Goal: Task Accomplishment & Management: Manage account settings

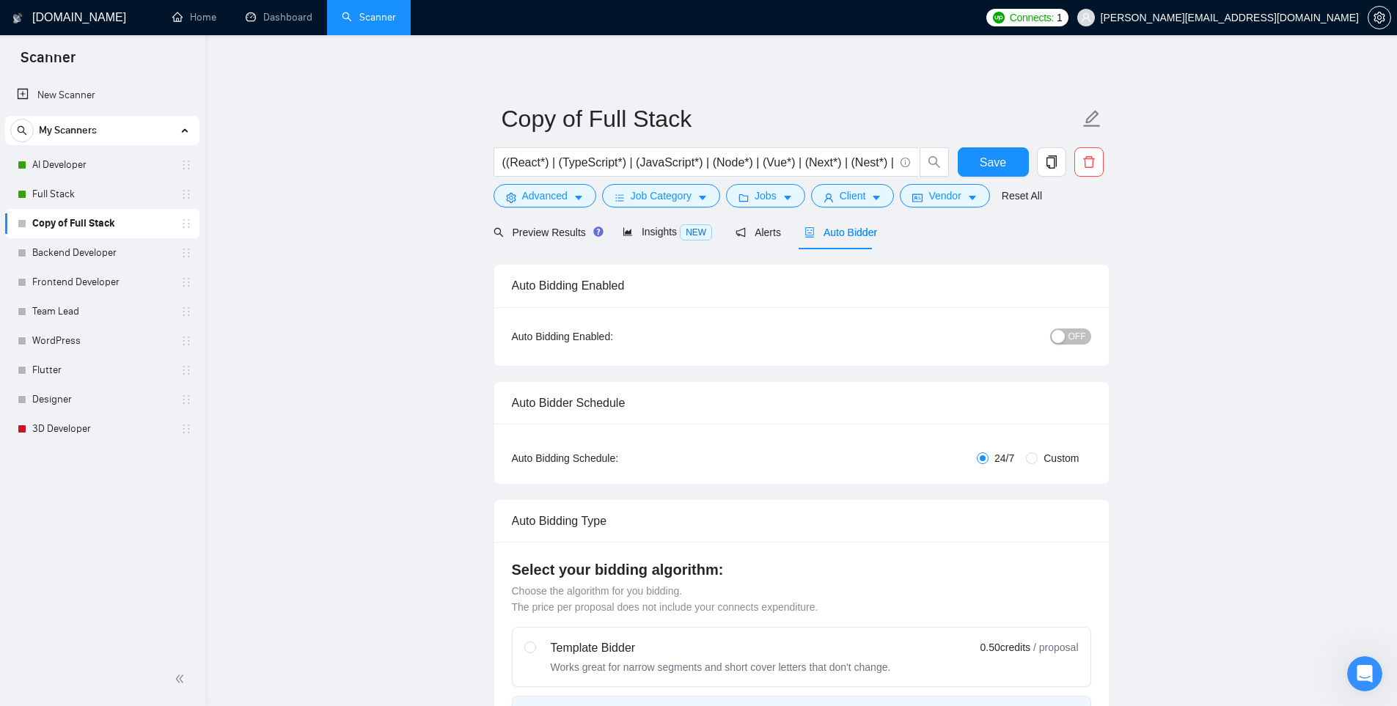
click at [65, 198] on link "Full Stack" at bounding box center [101, 194] width 139 height 29
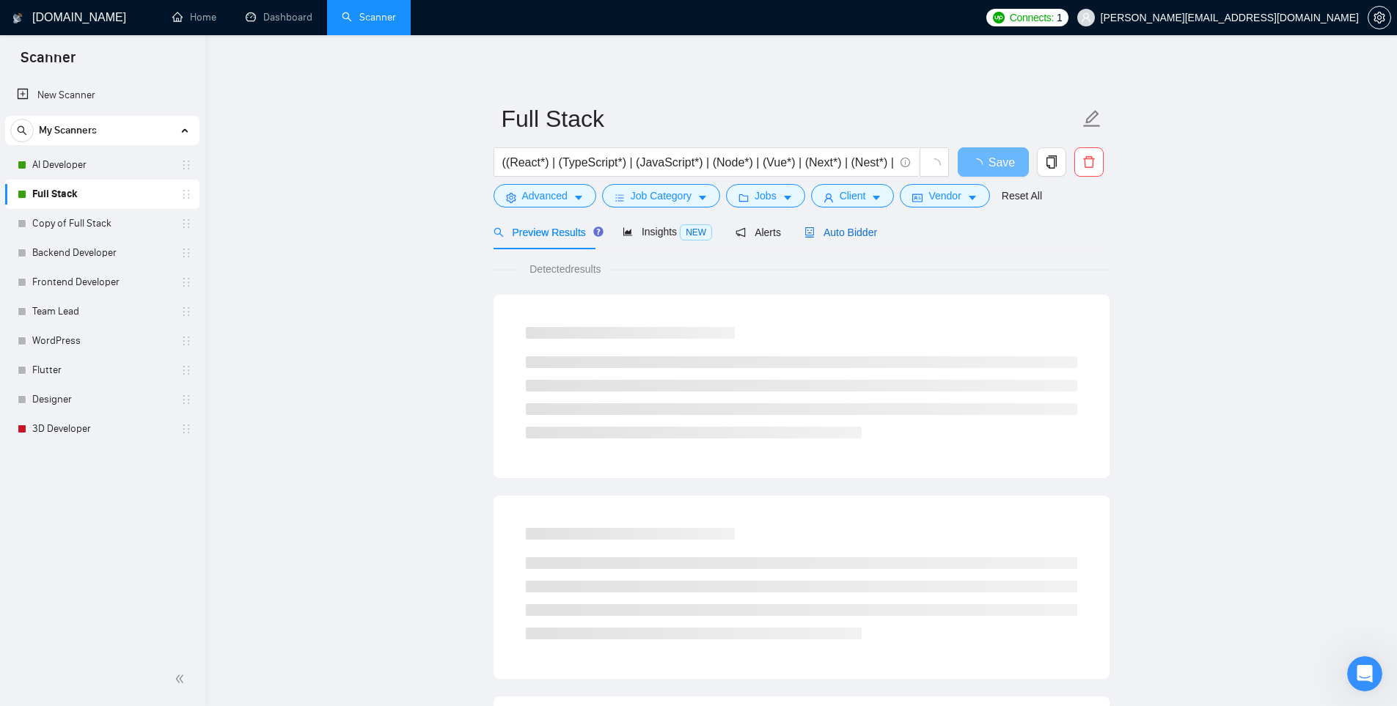
click at [838, 236] on span "Auto Bidder" at bounding box center [841, 233] width 73 height 12
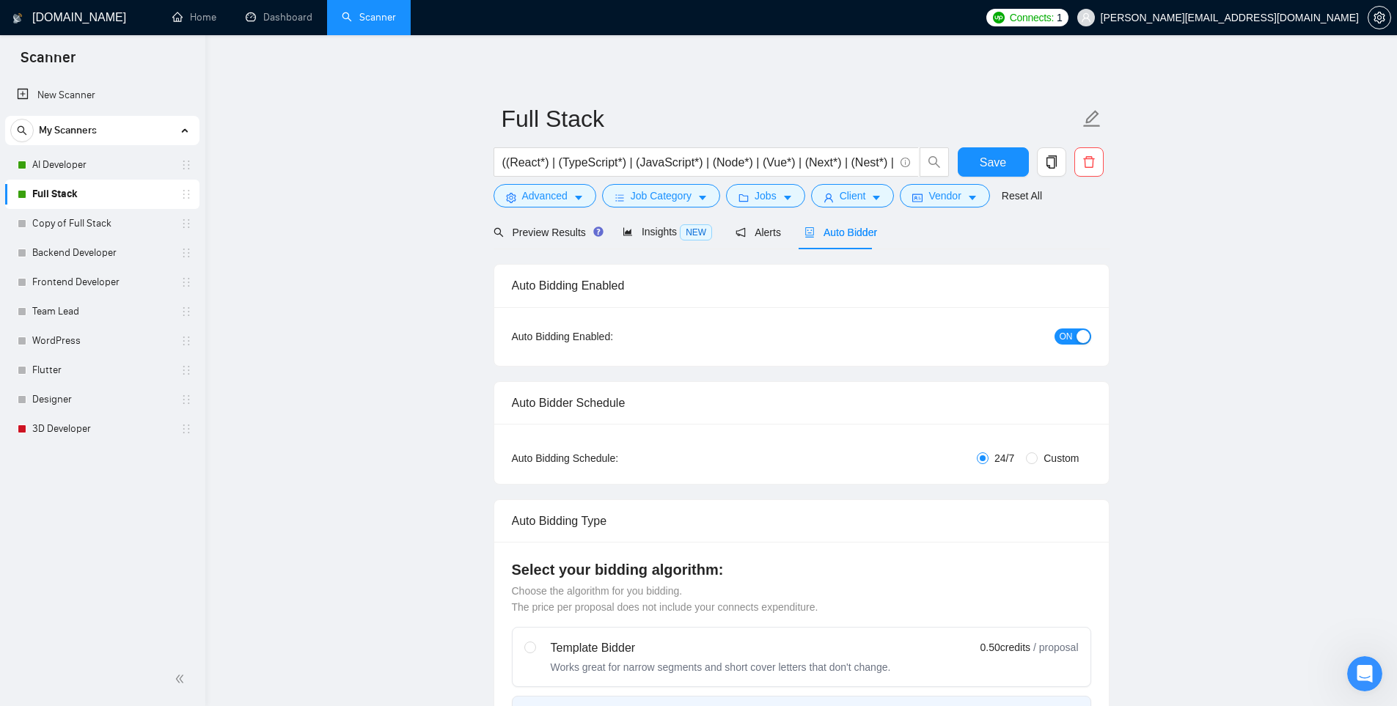
click at [1083, 340] on div "button" at bounding box center [1083, 336] width 13 height 13
click at [70, 229] on link "Copy of Full Stack" at bounding box center [101, 223] width 139 height 29
click at [991, 167] on span "Save" at bounding box center [993, 162] width 26 height 18
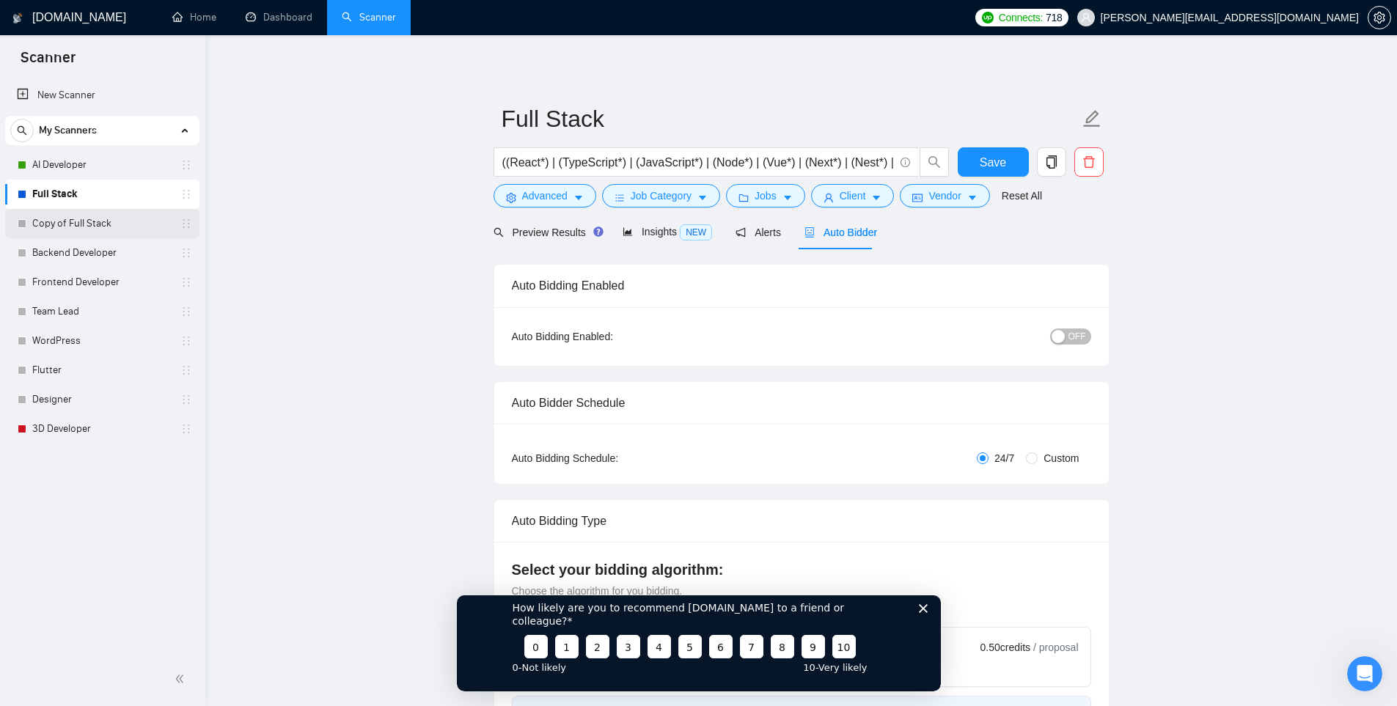
click at [50, 224] on link "Copy of Full Stack" at bounding box center [101, 223] width 139 height 29
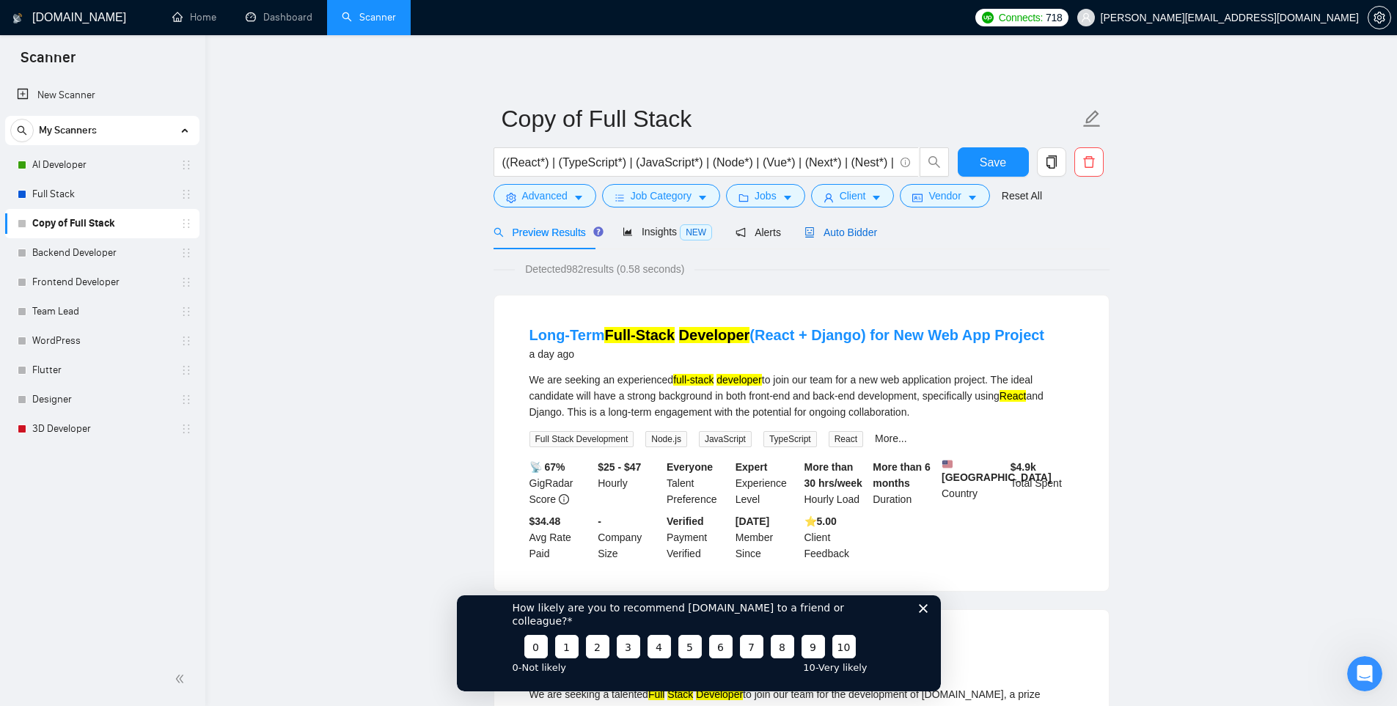
click at [846, 238] on span "Auto Bidder" at bounding box center [841, 233] width 73 height 12
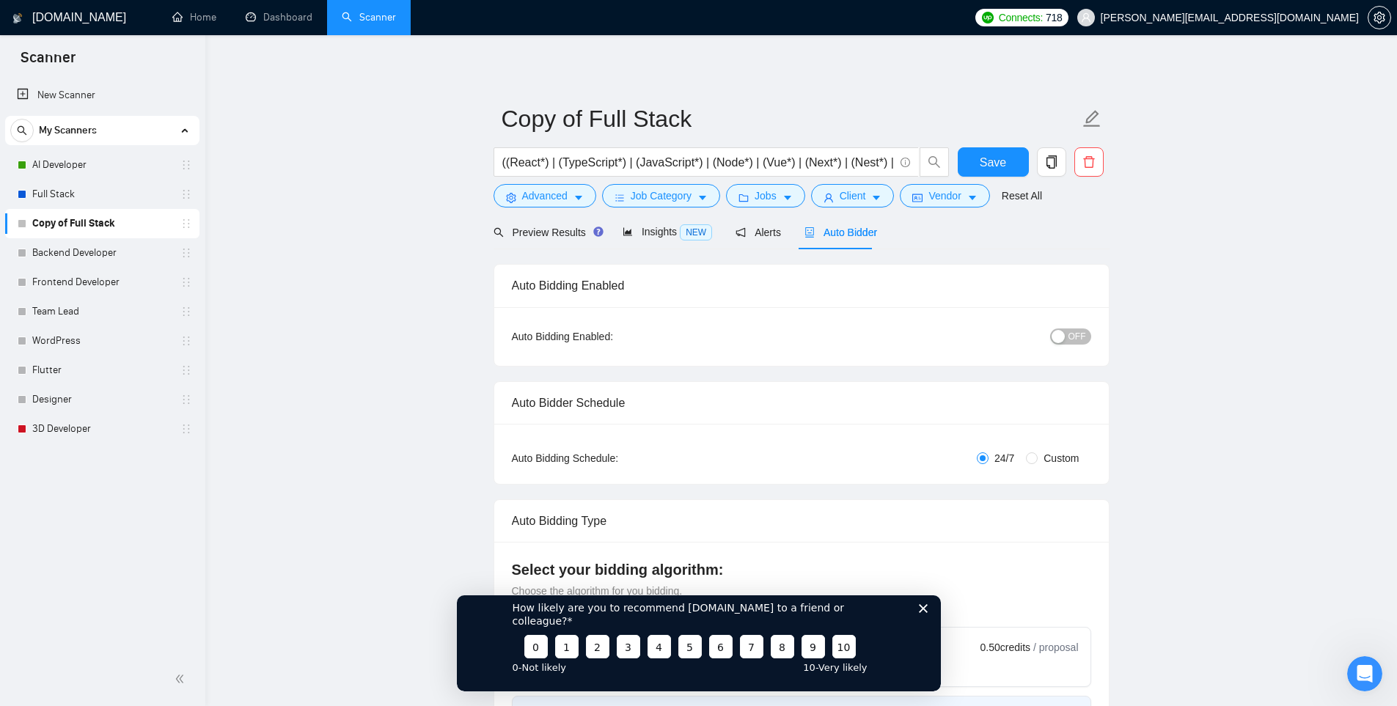
click at [1068, 335] on button "OFF" at bounding box center [1070, 337] width 41 height 16
click at [987, 162] on span "Save" at bounding box center [993, 162] width 26 height 18
click at [921, 615] on div "How likely are you to recommend [DOMAIN_NAME] to a friend or colleague? 0 1 2 3…" at bounding box center [698, 636] width 484 height 109
click at [923, 612] on polygon "Закрити опитування" at bounding box center [922, 608] width 9 height 9
